Goal: Book appointment/travel/reservation

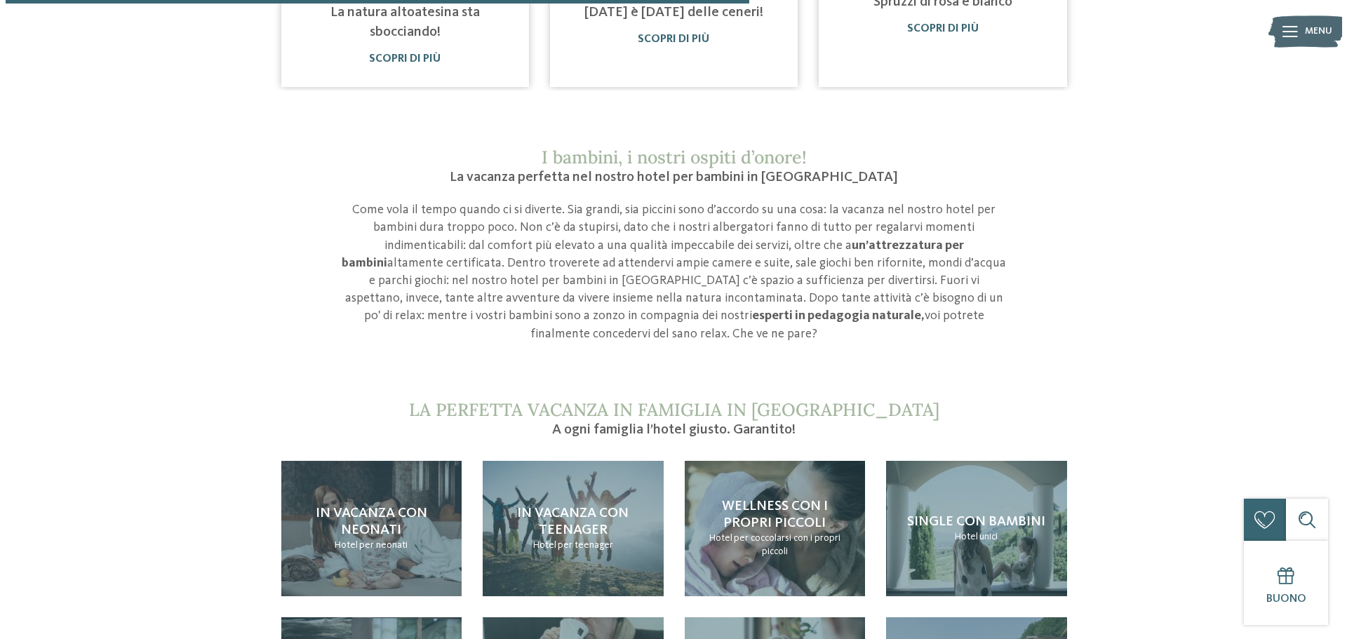
scroll to position [1263, 0]
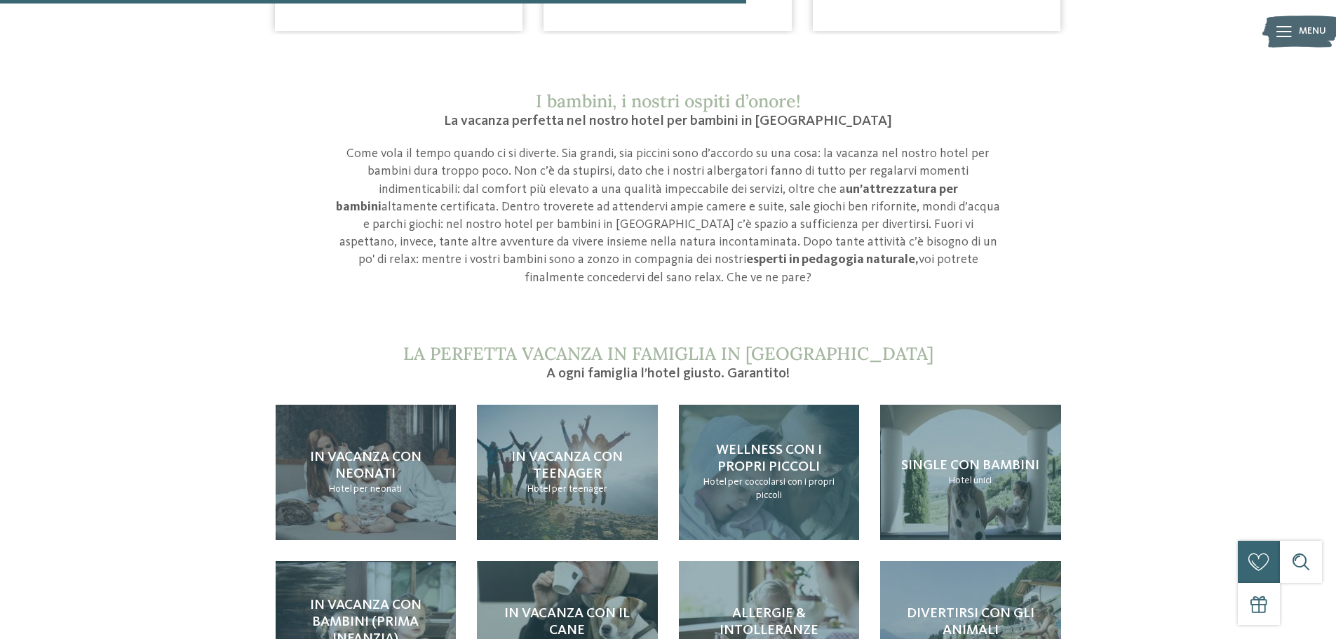
click at [740, 442] on h4 "Wellness con i propri piccoli" at bounding box center [769, 459] width 153 height 34
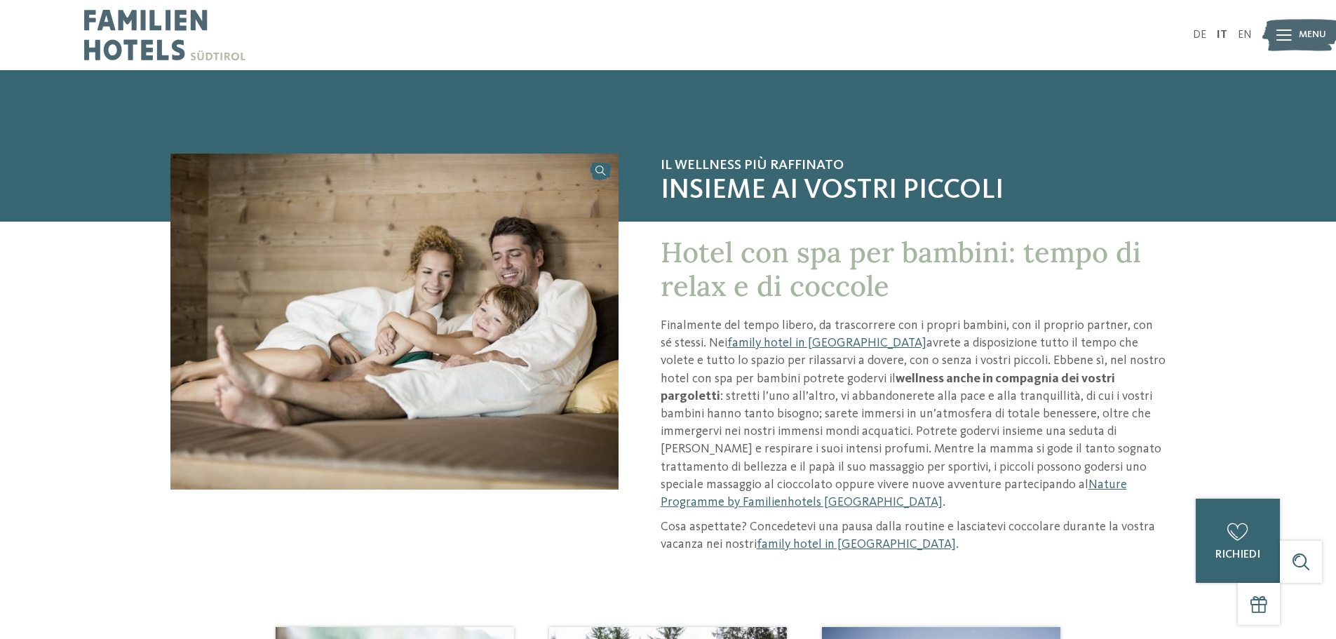
click at [1306, 38] on span "Menu" at bounding box center [1312, 35] width 27 height 14
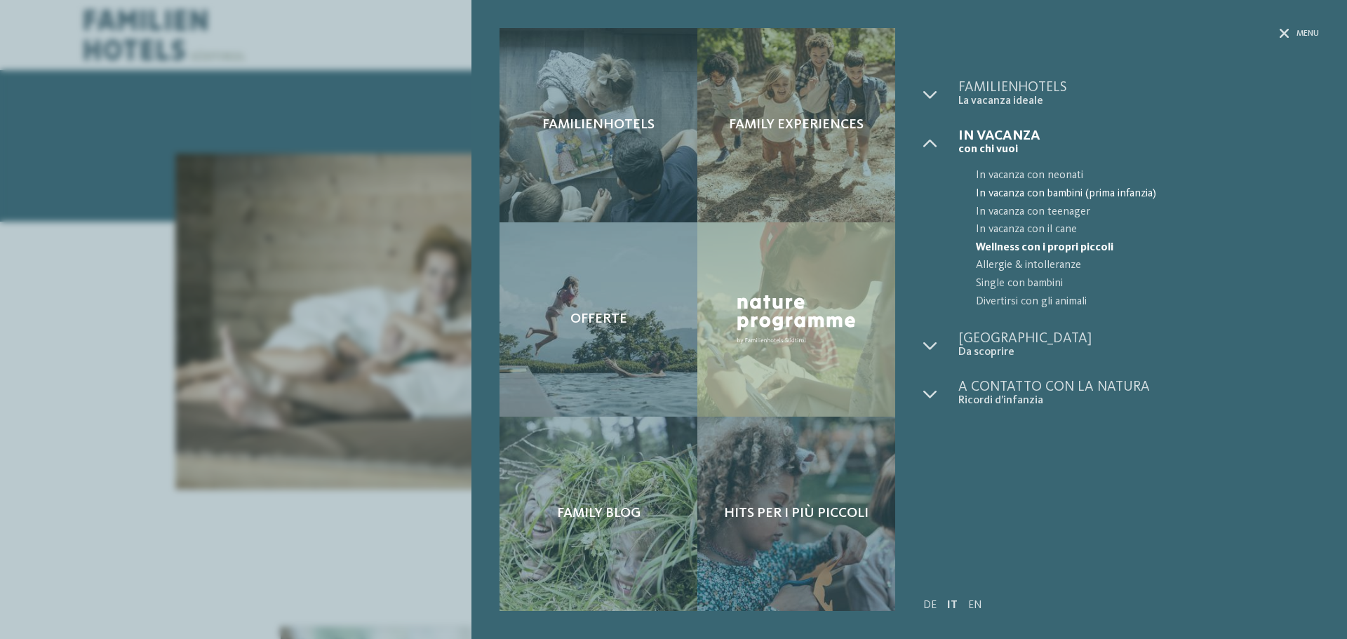
click at [1125, 188] on span "In vacanza con bambini (prima infanzia)" at bounding box center [1147, 194] width 343 height 18
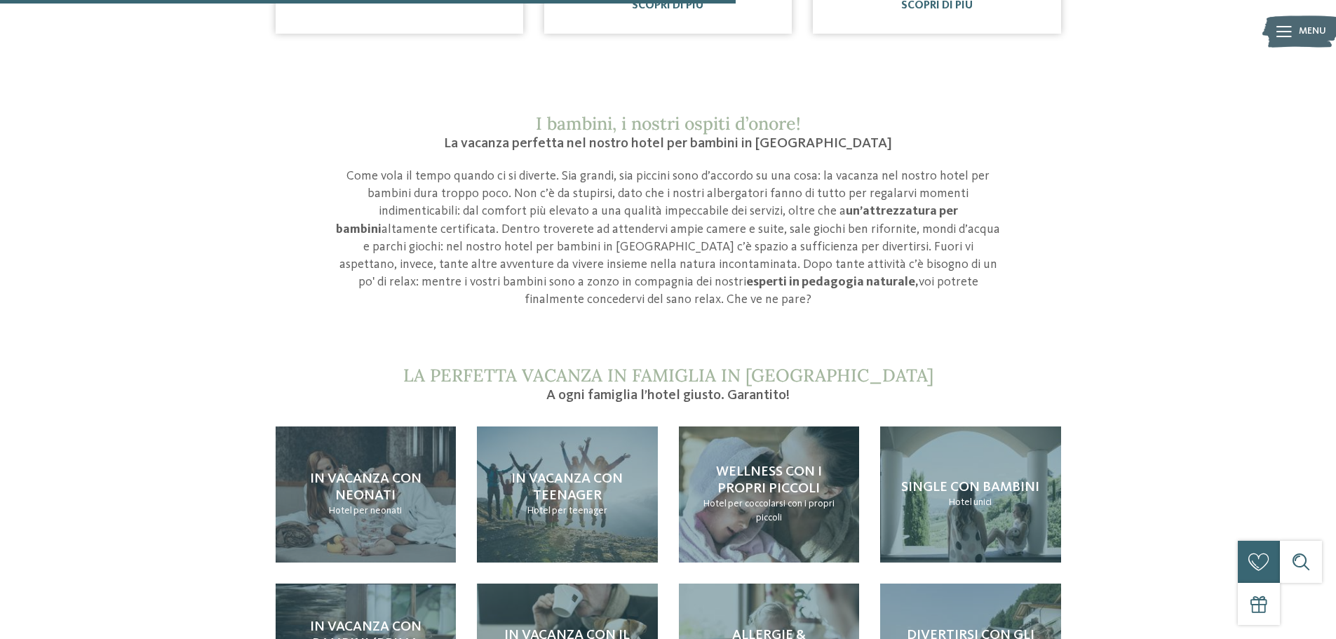
scroll to position [1263, 0]
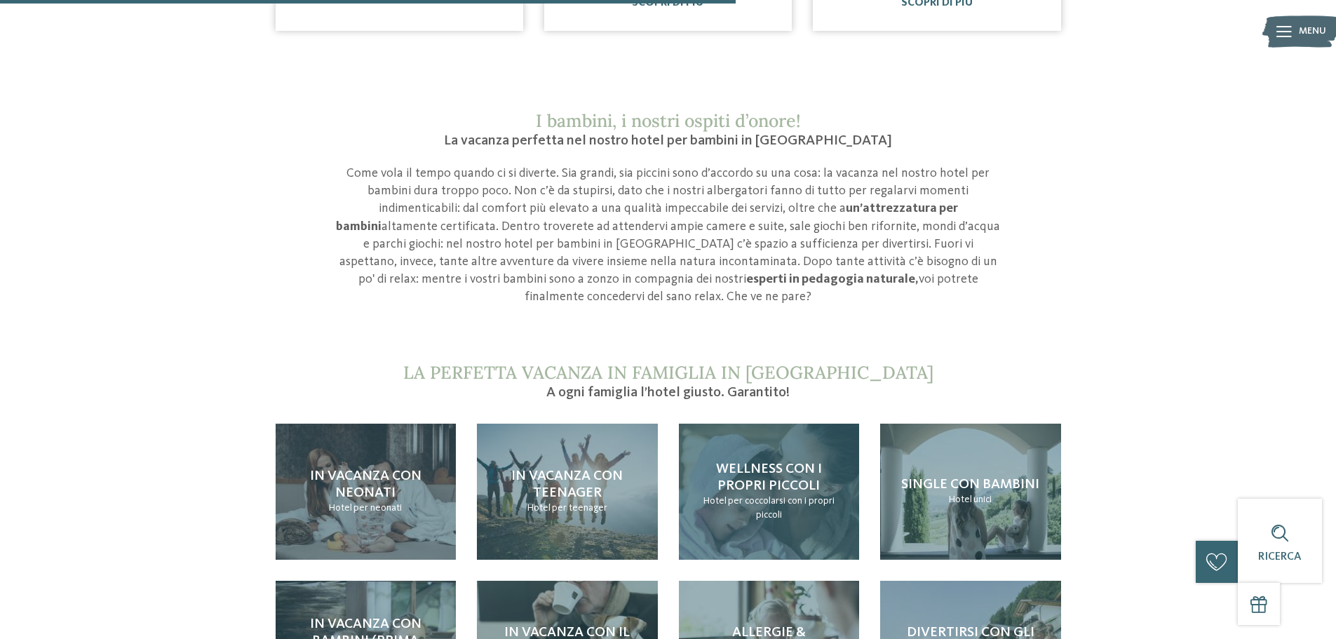
click at [776, 496] on span "per coccolarsi con i propri piccoli" at bounding box center [781, 508] width 107 height 24
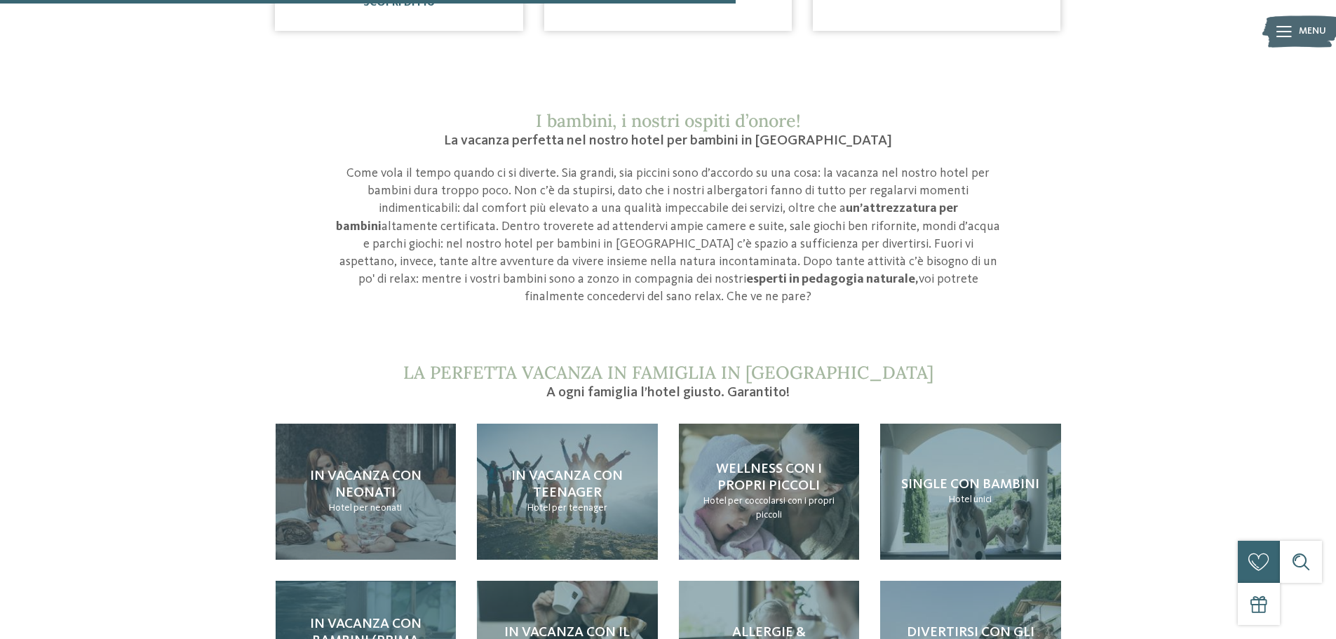
click at [298, 616] on h4 "In vacanza con bambini (prima infanzia)" at bounding box center [366, 641] width 153 height 51
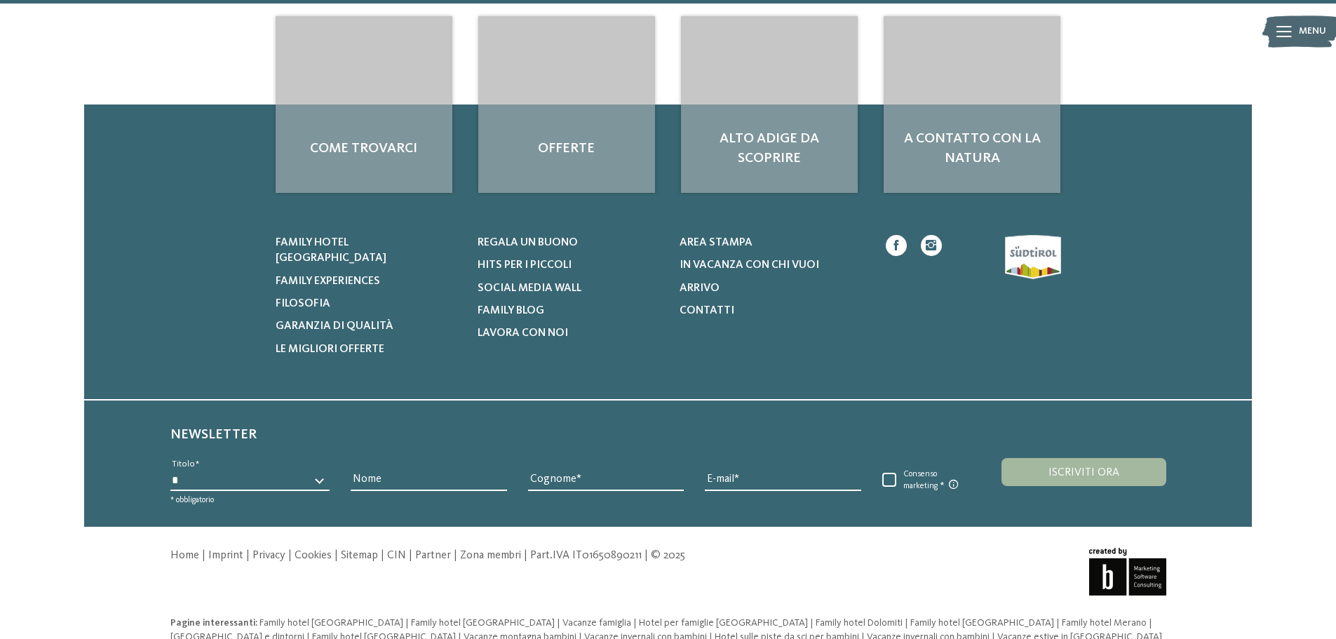
scroll to position [2032, 0]
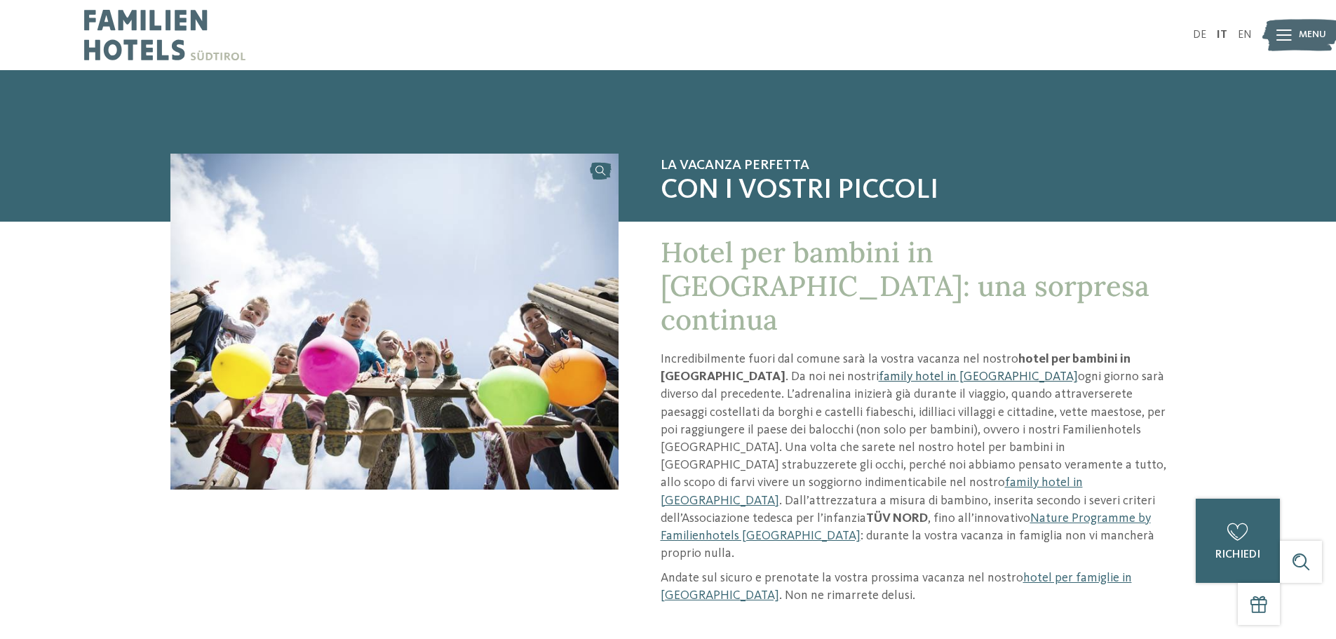
click at [879, 370] on link "family hotel in [GEOGRAPHIC_DATA]" at bounding box center [978, 376] width 199 height 13
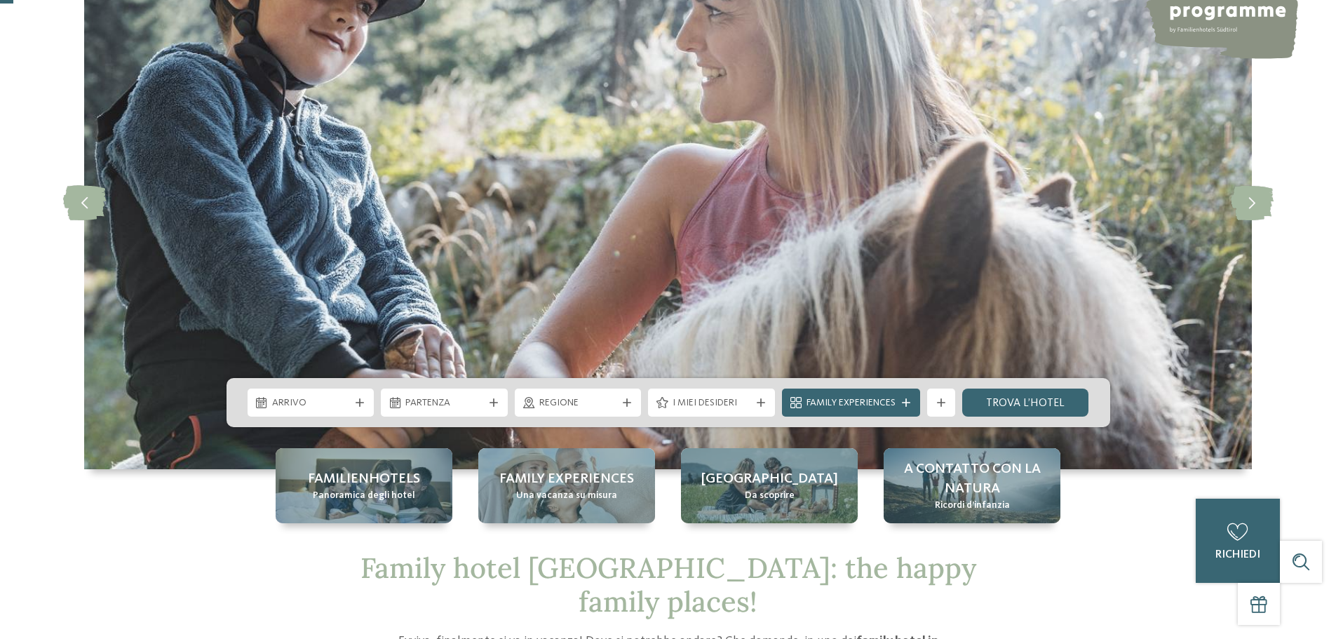
scroll to position [140, 0]
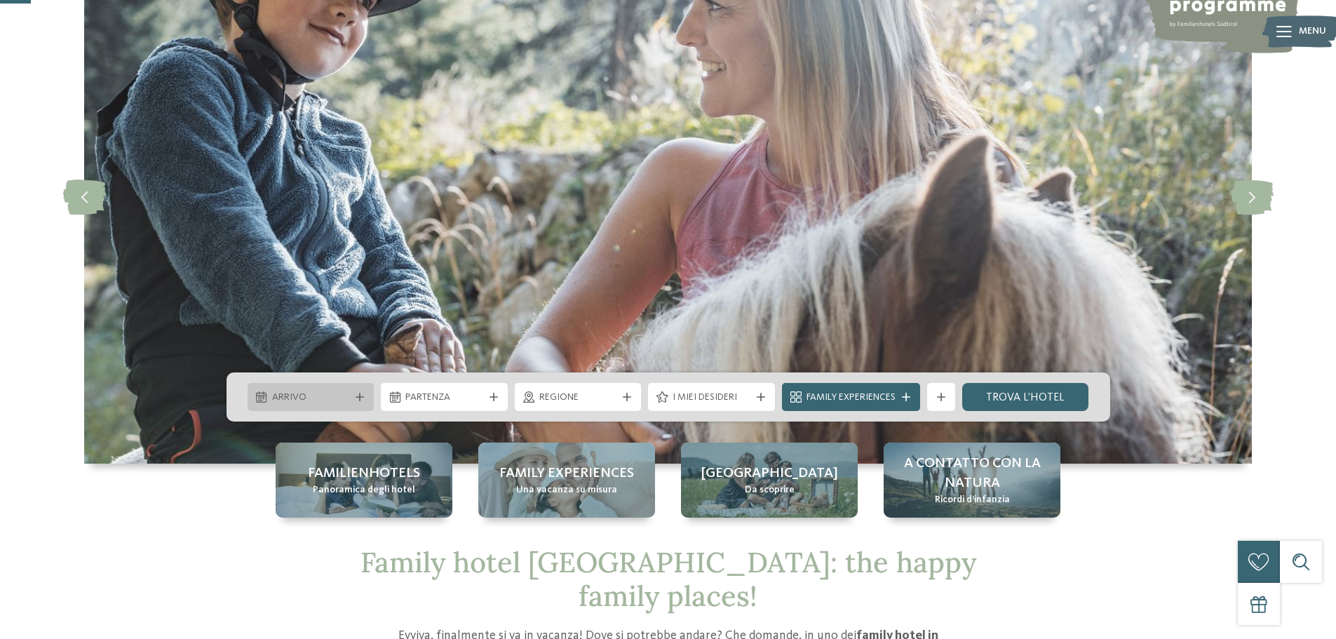
click at [349, 398] on div "Arrivo" at bounding box center [311, 396] width 85 height 15
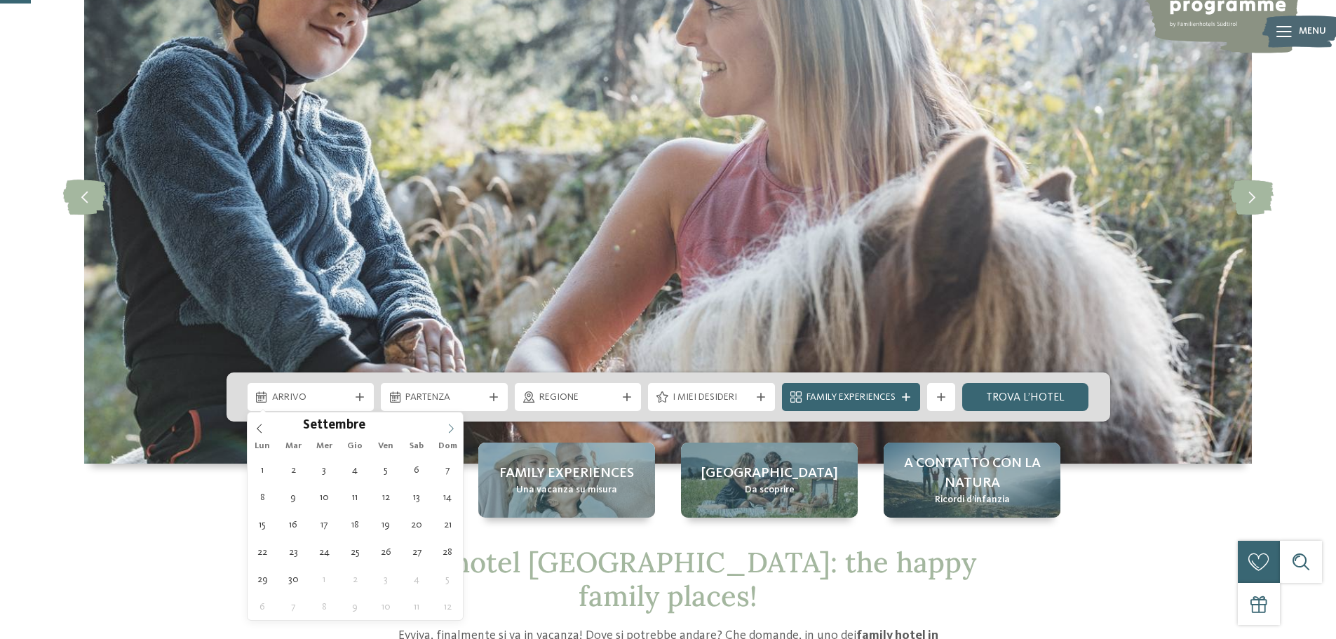
click at [454, 431] on icon at bounding box center [451, 429] width 10 height 10
type div "[DATE]"
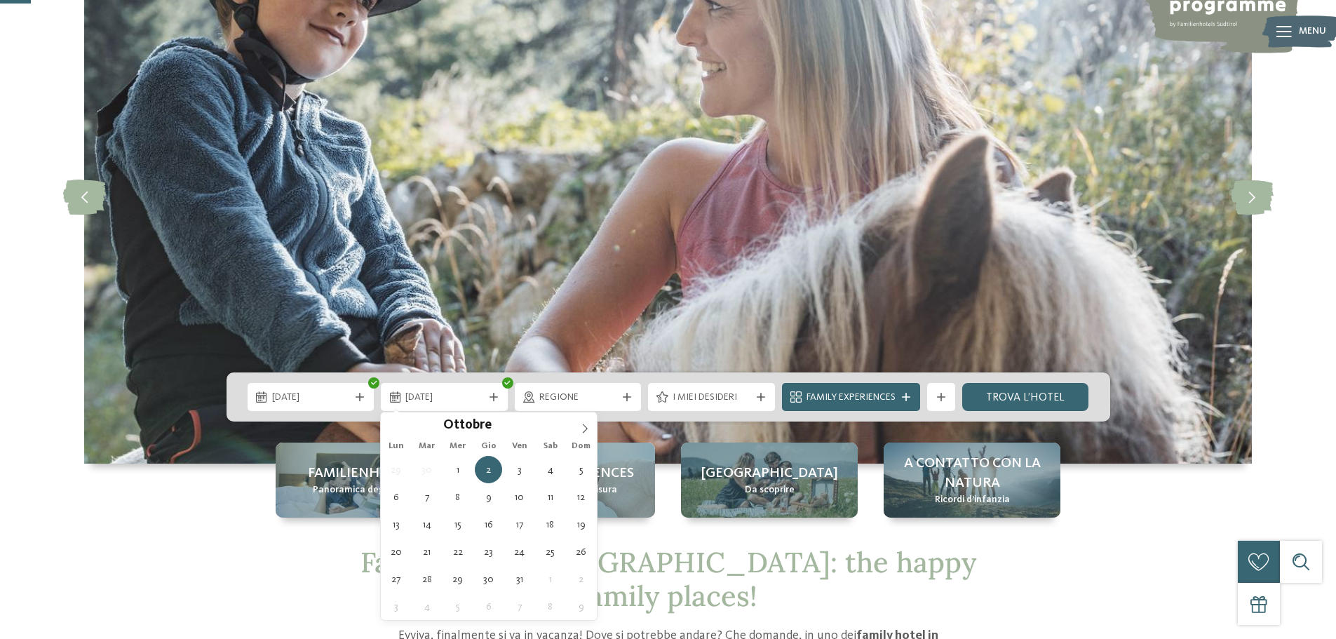
drag, startPoint x: 325, startPoint y: 469, endPoint x: 394, endPoint y: 435, distance: 77.5
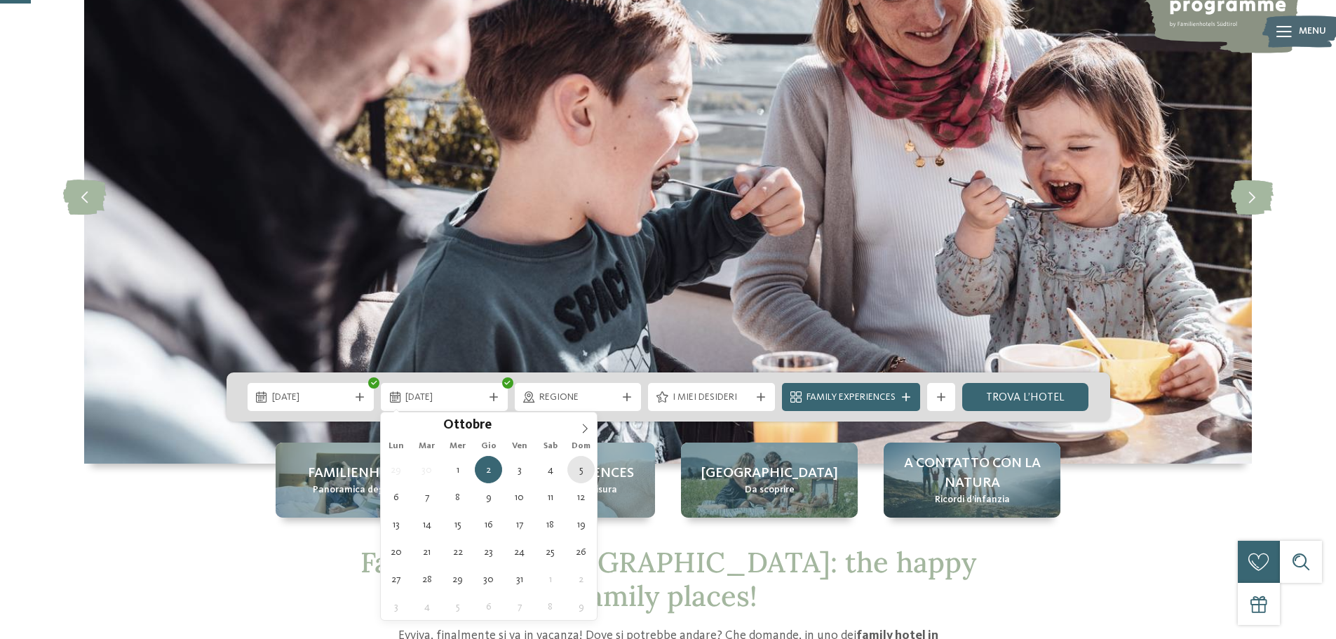
type div "[DATE]"
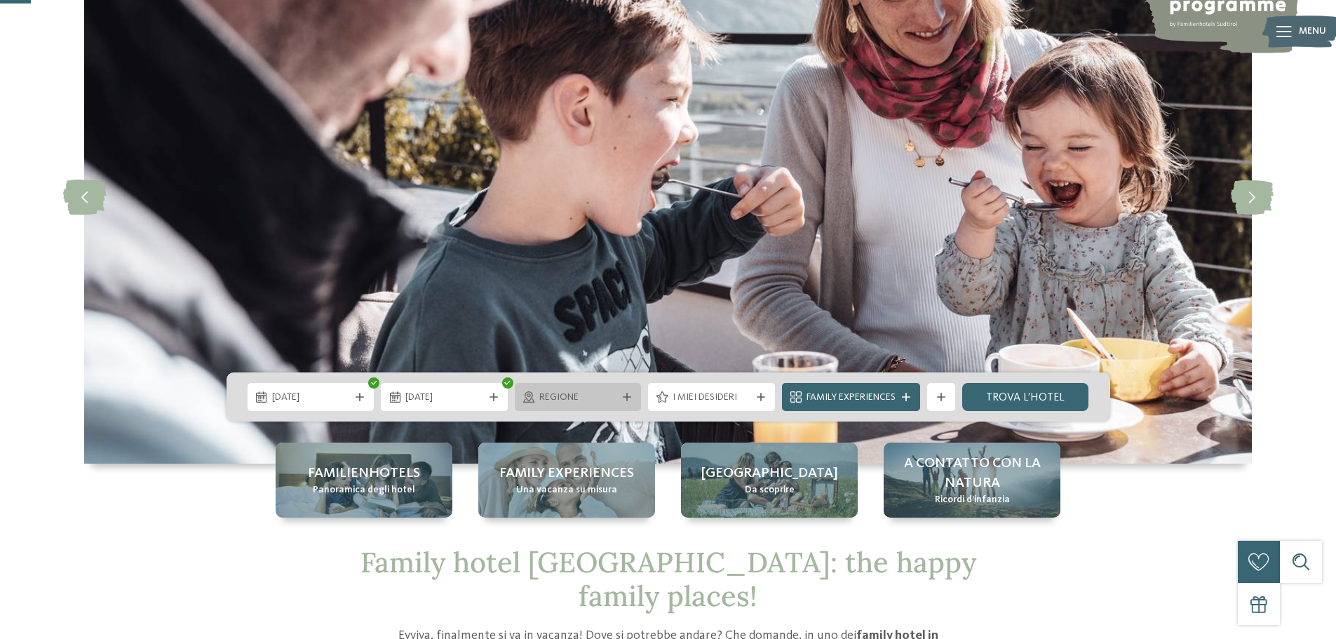
click at [614, 404] on span "Regione" at bounding box center [578, 398] width 78 height 14
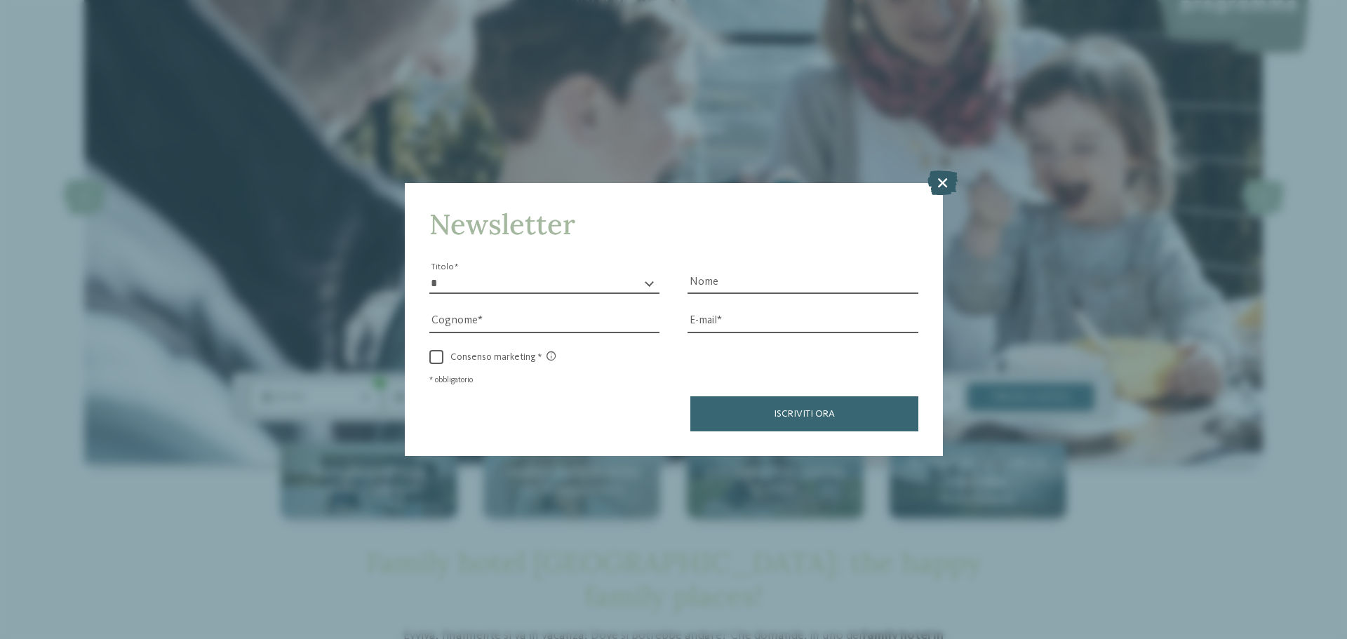
click at [945, 181] on icon at bounding box center [942, 182] width 30 height 25
